Goal: Task Accomplishment & Management: Complete application form

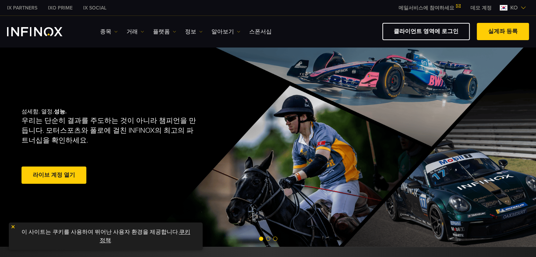
click at [35, 35] on img "INFINOX Logo" at bounding box center [34, 31] width 55 height 9
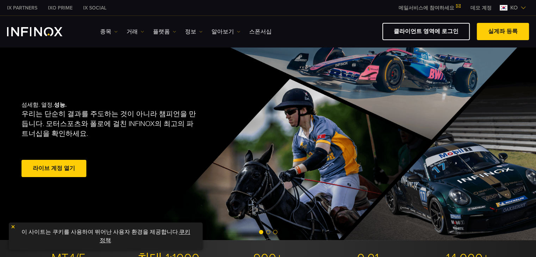
click at [57, 171] on link "라이브 계정 열기" at bounding box center [53, 168] width 65 height 17
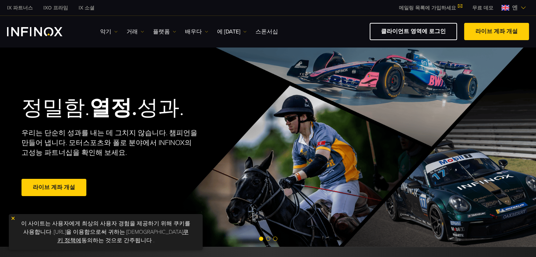
click at [522, 7] on img at bounding box center [523, 8] width 6 height 6
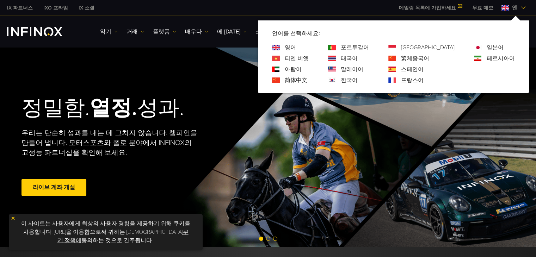
click at [358, 81] on font "한국어" at bounding box center [349, 80] width 17 height 7
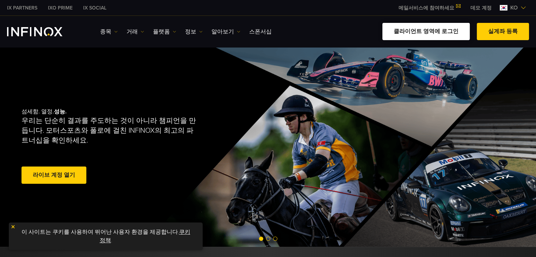
click at [441, 33] on link "클라이언트 영역에 로그인" at bounding box center [425, 31] width 87 height 17
